Goal: Transaction & Acquisition: Purchase product/service

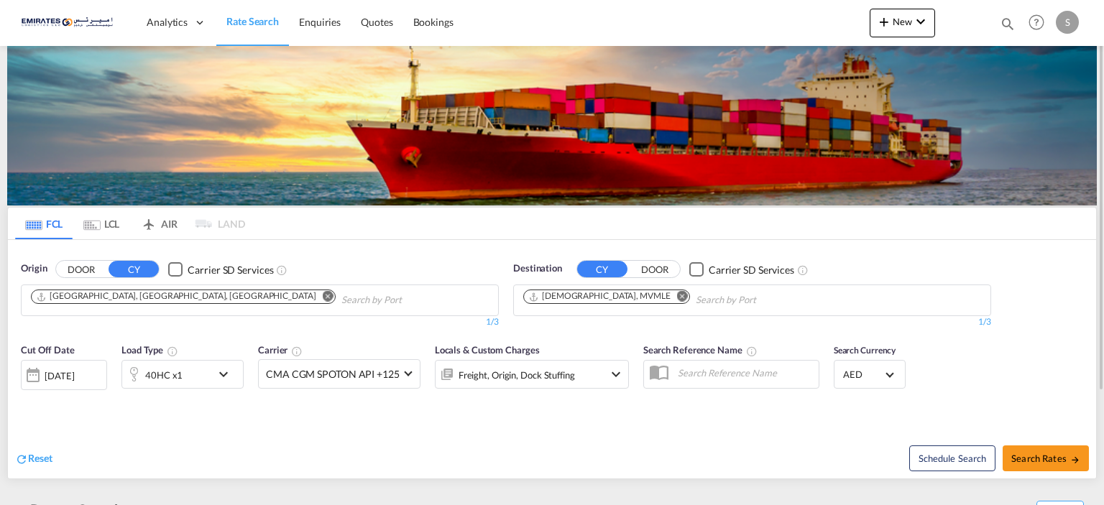
click at [677, 297] on md-icon "Remove" at bounding box center [682, 296] width 11 height 11
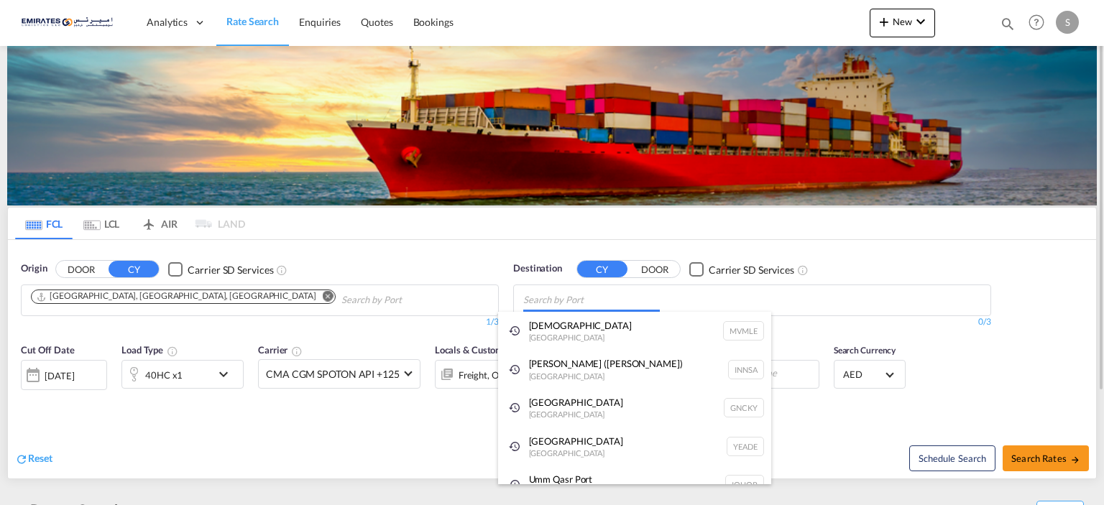
click at [583, 312] on body "Analytics Dashboard Rate Search Enquiries Quotes Bookings" at bounding box center [552, 252] width 1104 height 505
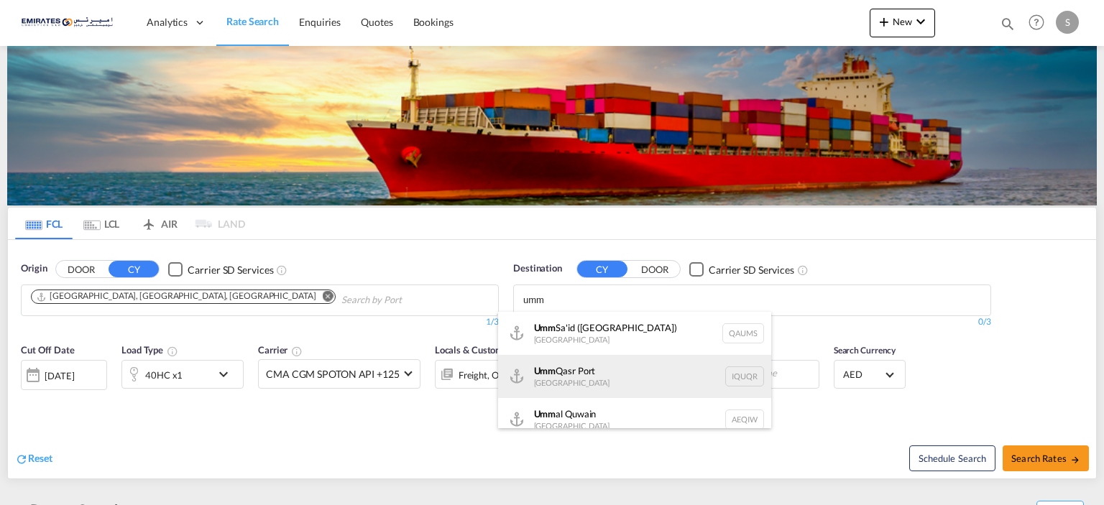
type input "umm"
click at [598, 373] on div "Umm Qasr [GEOGRAPHIC_DATA] [GEOGRAPHIC_DATA]" at bounding box center [634, 376] width 273 height 43
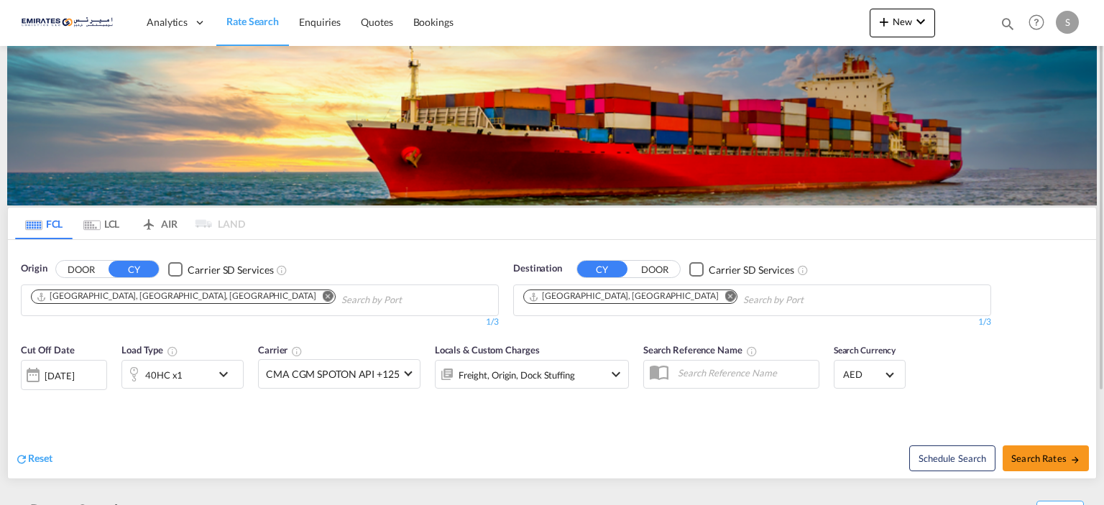
click at [230, 371] on md-icon "icon-chevron-down" at bounding box center [227, 374] width 24 height 17
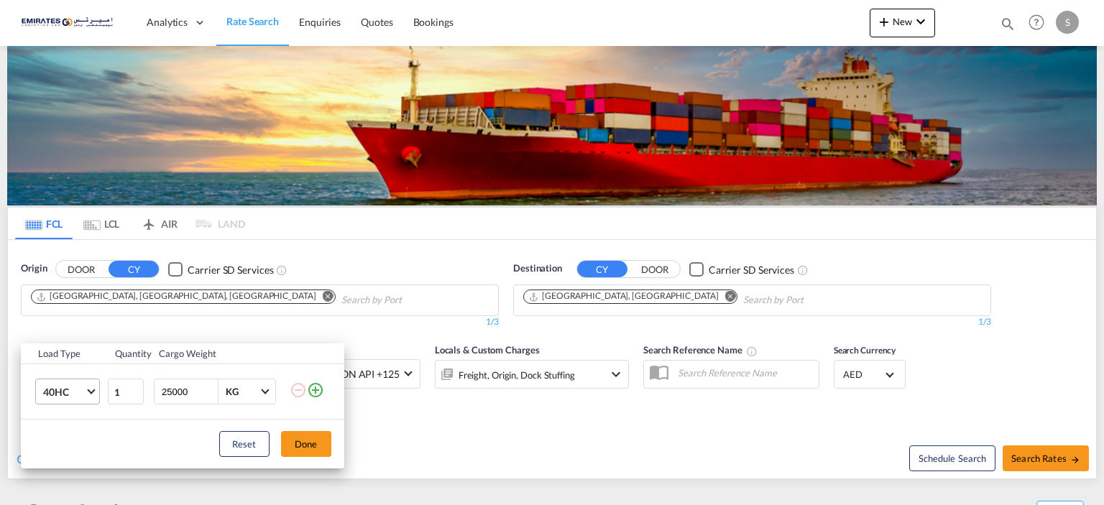
click at [94, 398] on md-select-value "40HC" at bounding box center [70, 391] width 57 height 24
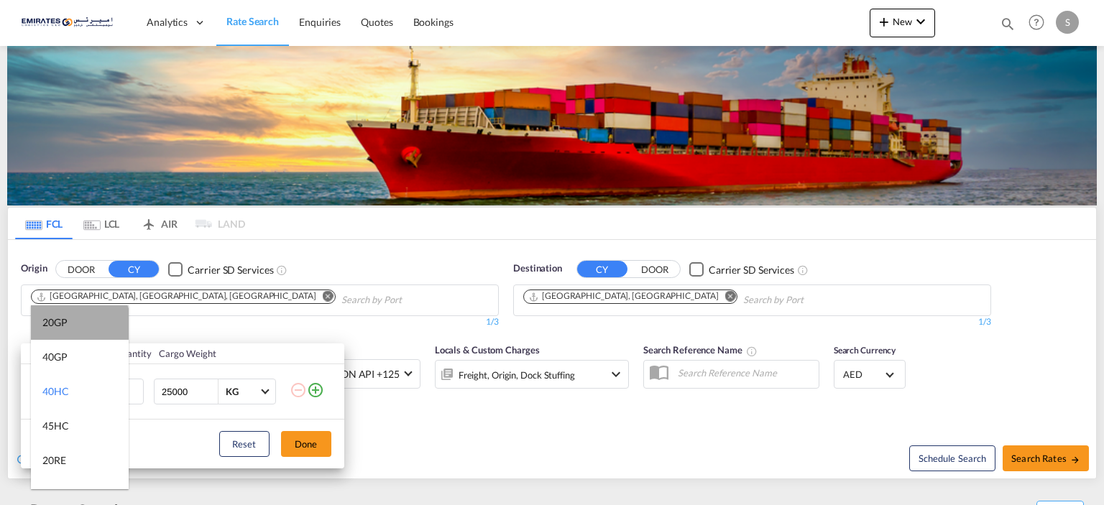
click at [78, 327] on md-option "20GP" at bounding box center [80, 322] width 98 height 34
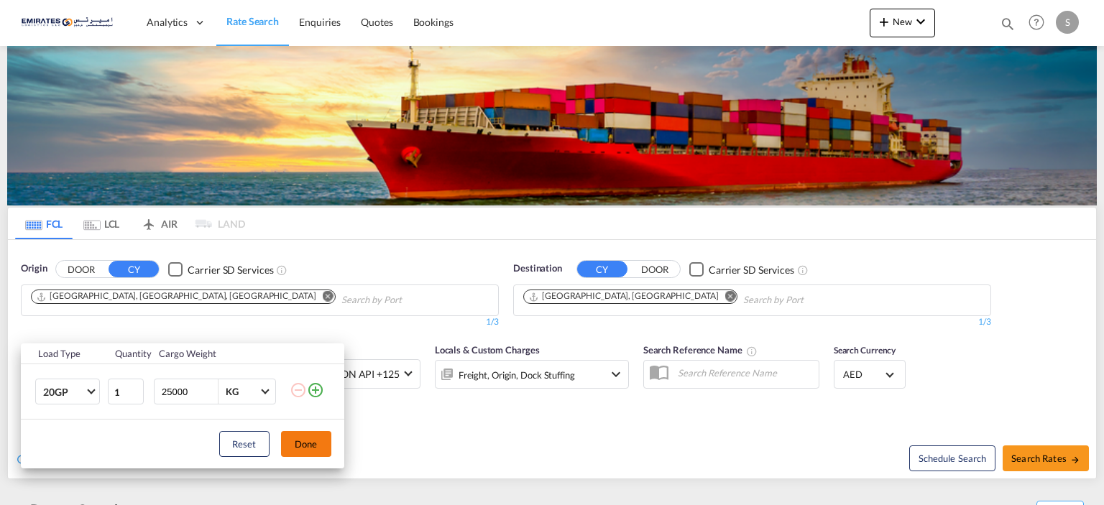
click at [308, 435] on button "Done" at bounding box center [306, 444] width 50 height 26
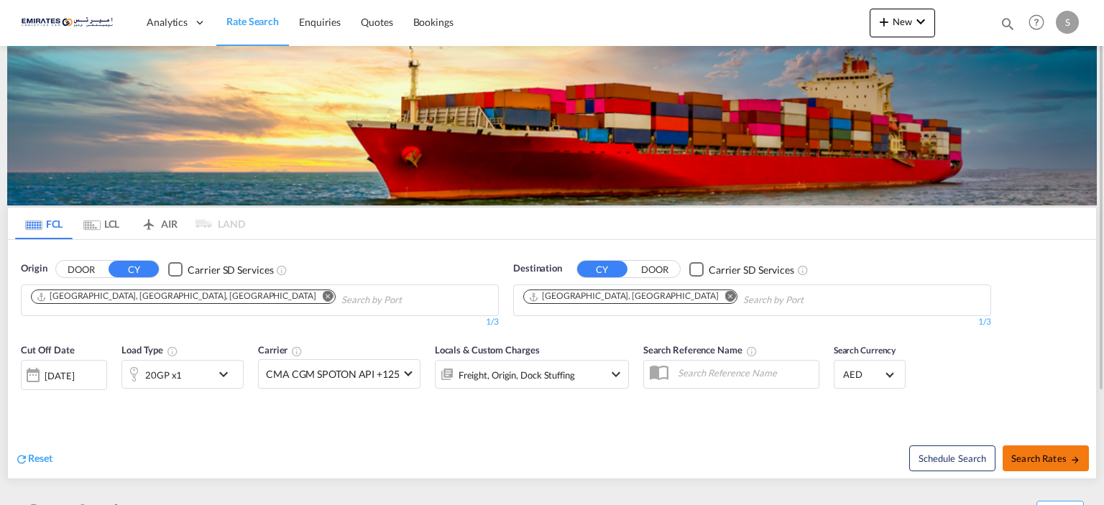
click at [1041, 453] on span "Search Rates" at bounding box center [1045, 458] width 69 height 11
type input "AEJEA to IQUQR / [DATE]"
